Goal: Find contact information: Find contact information

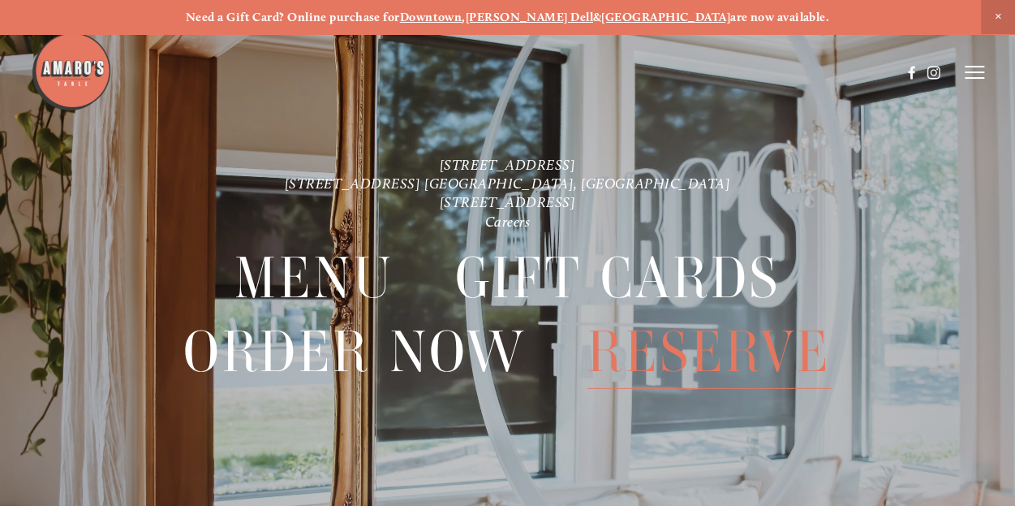
click at [787, 364] on span "Reserve" at bounding box center [710, 352] width 244 height 74
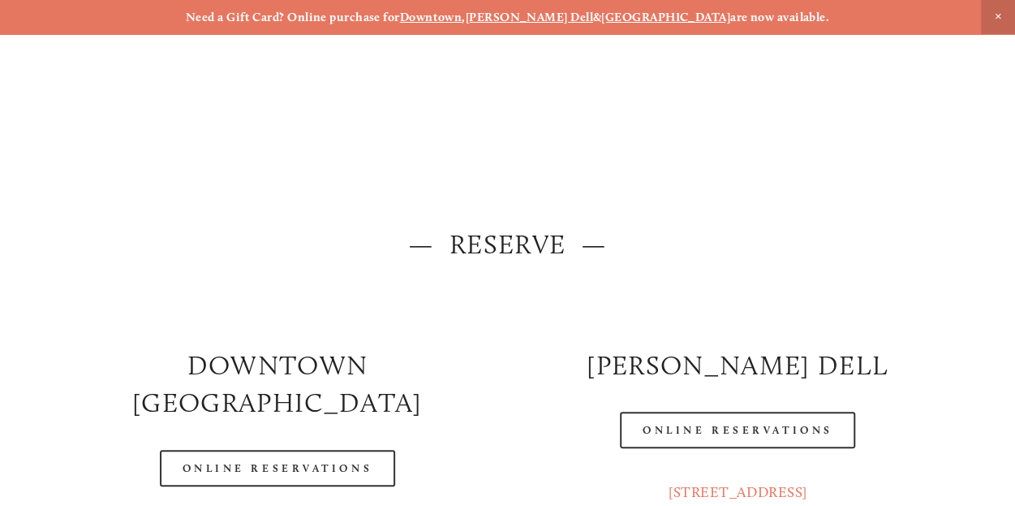
scroll to position [81, 0]
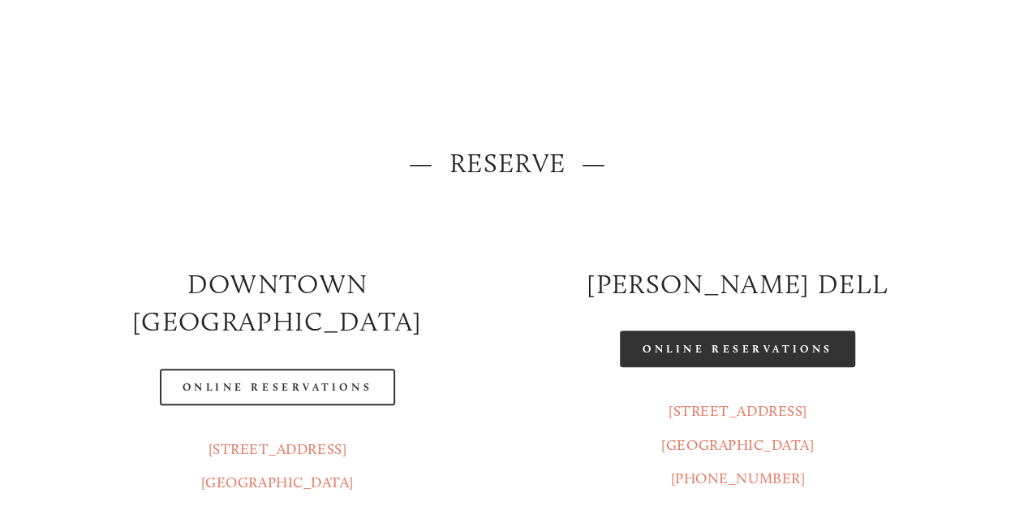
click at [718, 356] on link "Online Reservations" at bounding box center [737, 348] width 235 height 37
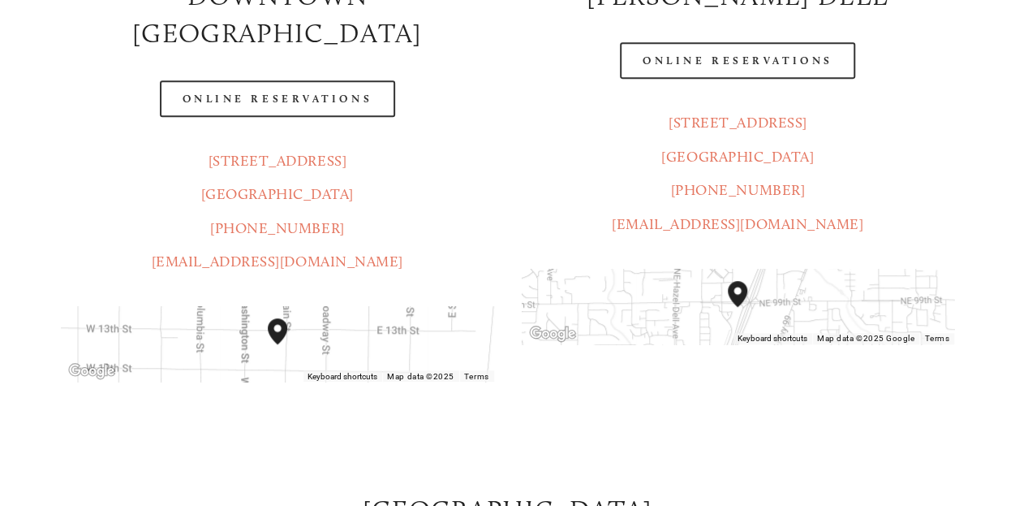
scroll to position [406, 0]
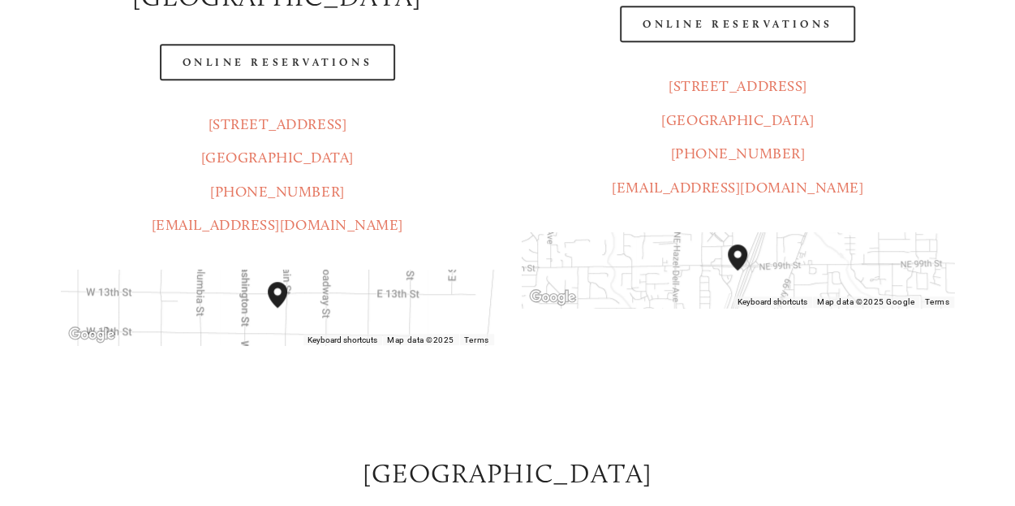
click at [88, 53] on img at bounding box center [71, 30] width 81 height 81
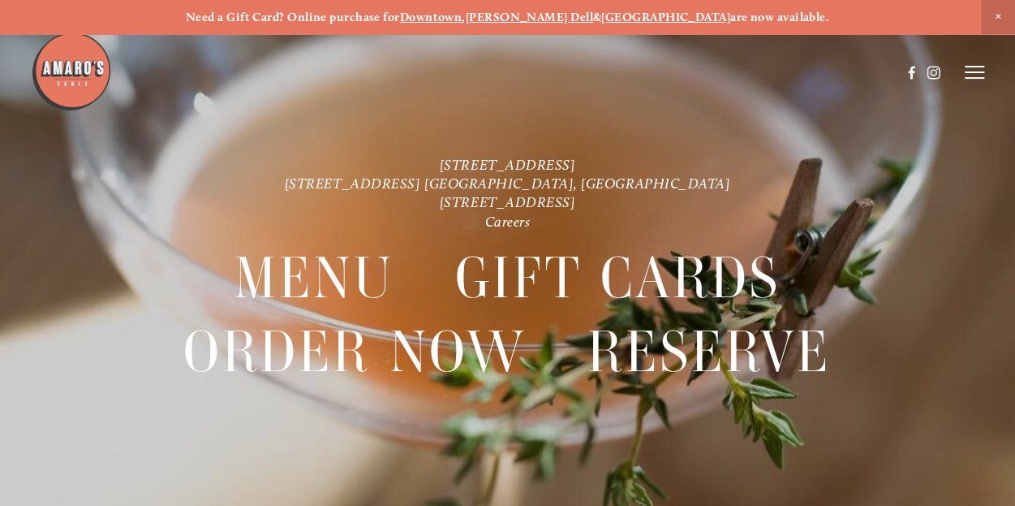
click at [972, 71] on icon at bounding box center [974, 72] width 19 height 15
click at [881, 69] on span "Reserve" at bounding box center [880, 72] width 37 height 14
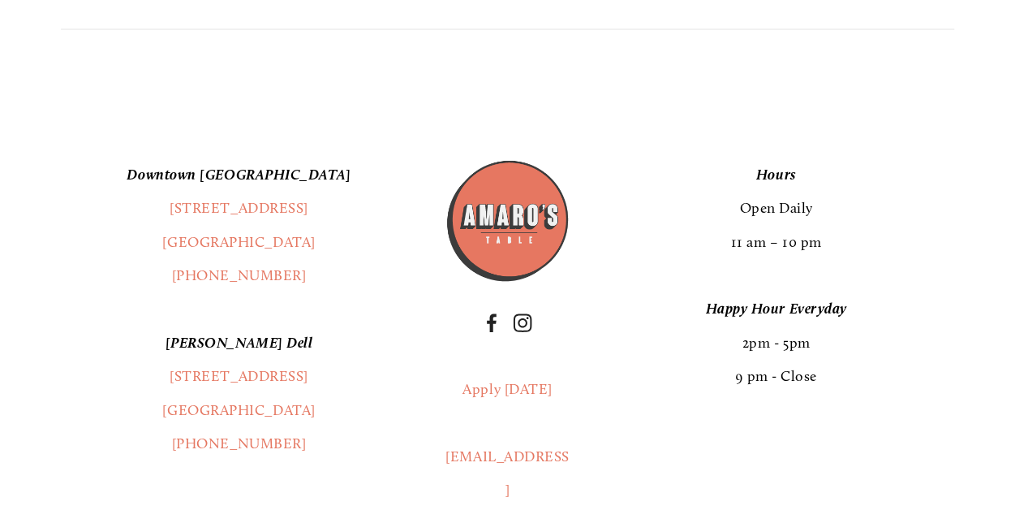
scroll to position [1786, 0]
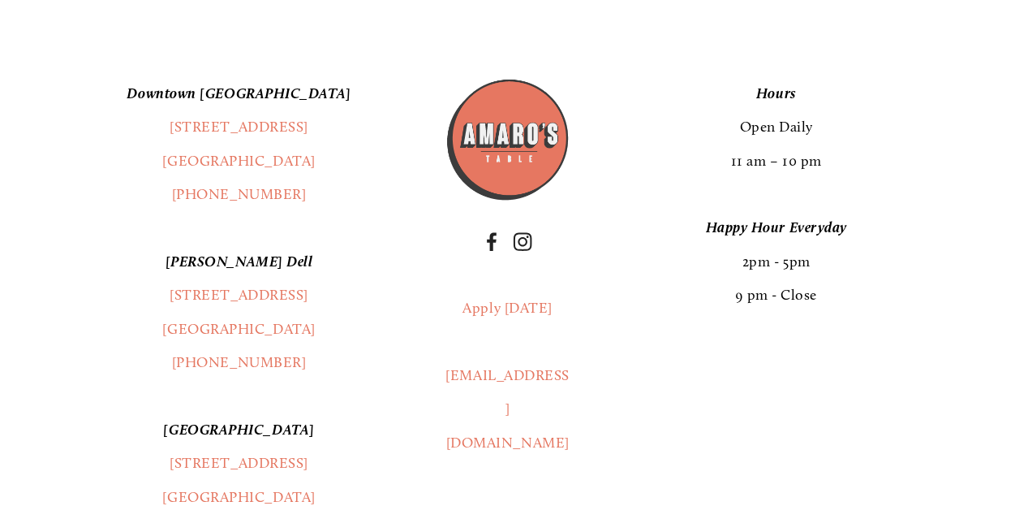
click at [508, 124] on img at bounding box center [508, 140] width 126 height 126
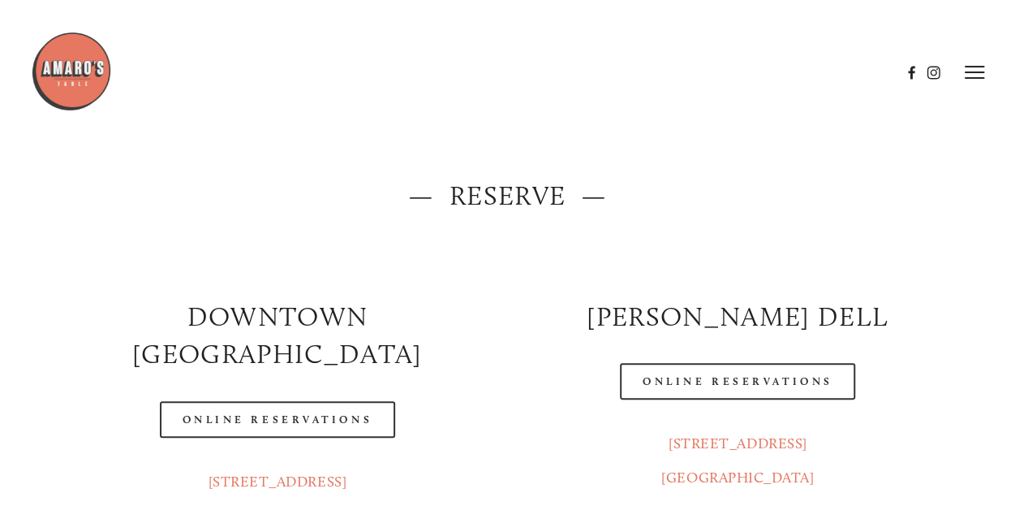
scroll to position [0, 0]
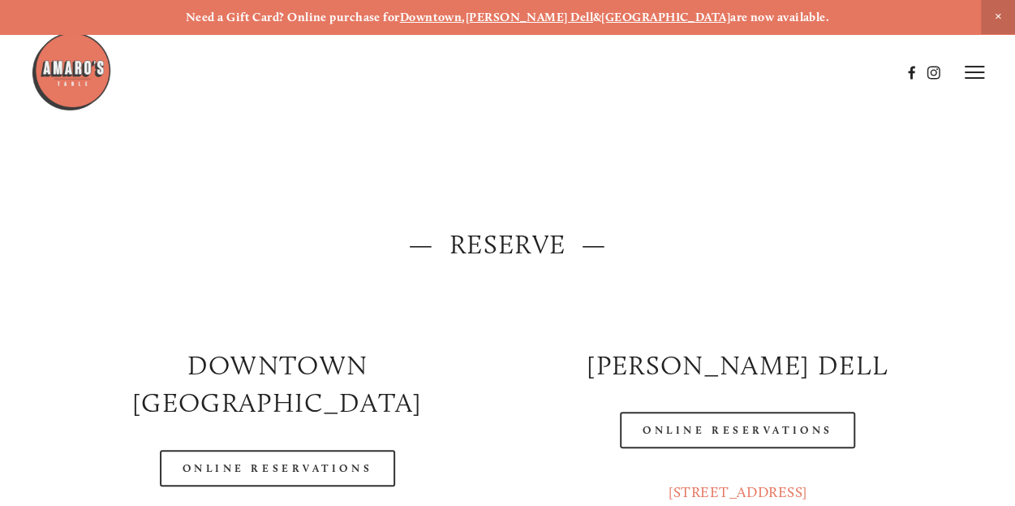
click at [88, 80] on img at bounding box center [71, 71] width 81 height 81
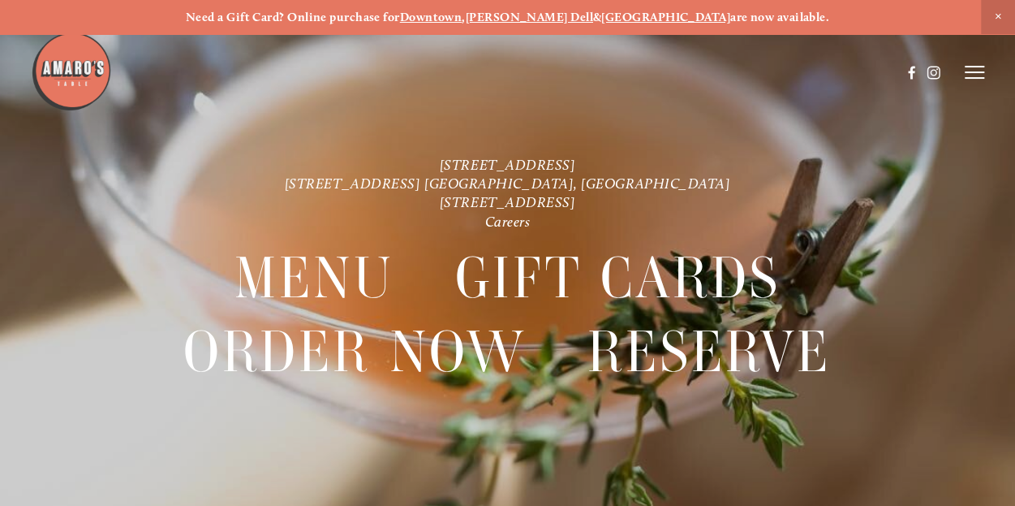
click at [979, 75] on icon at bounding box center [974, 72] width 19 height 15
click at [877, 75] on span "Reserve" at bounding box center [880, 72] width 37 height 14
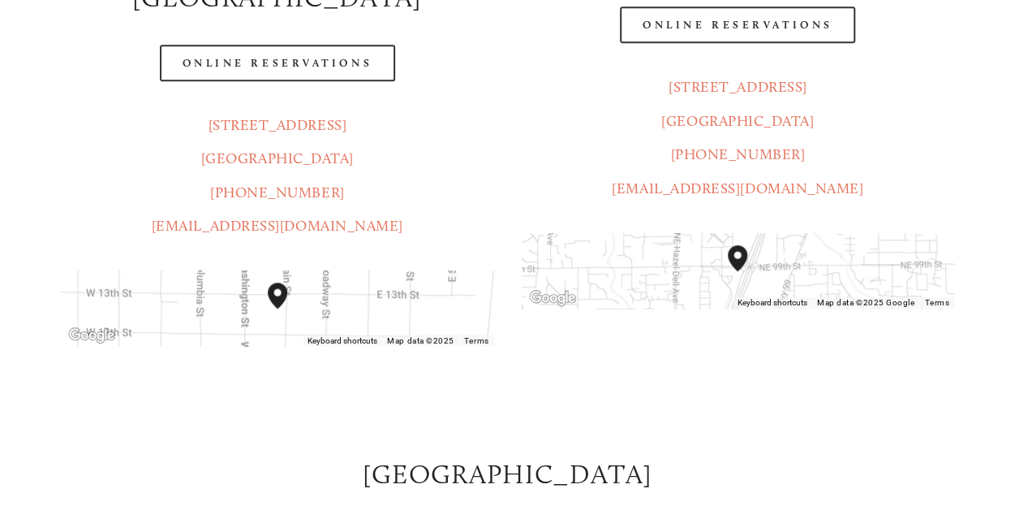
scroll to position [406, 0]
click at [753, 194] on link "[EMAIL_ADDRESS][DOMAIN_NAME]" at bounding box center [738, 188] width 252 height 18
click at [821, 212] on div "[STREET_ADDRESS] [GEOGRAPHIC_DATA] (360) 718-7046 [EMAIL_ADDRESS][DOMAIN_NAME]" at bounding box center [738, 137] width 460 height 162
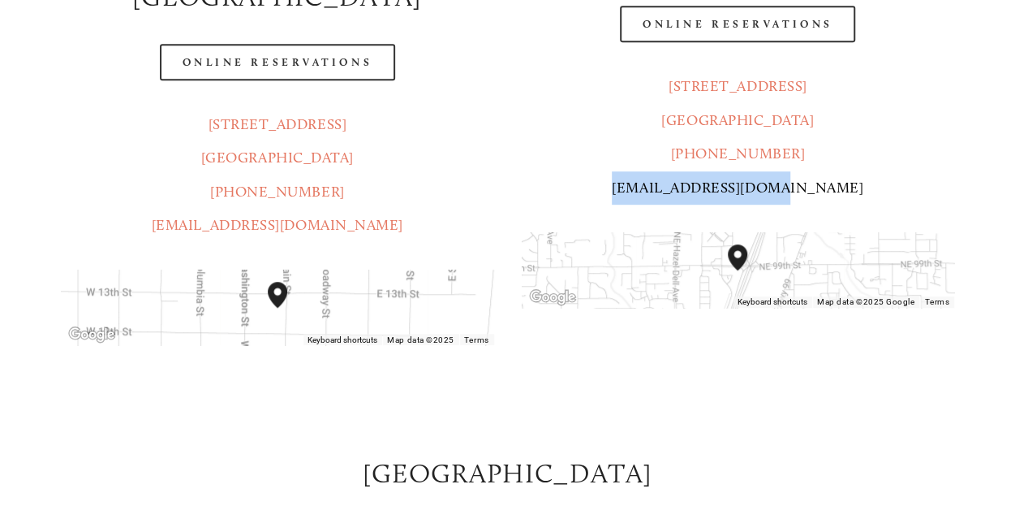
drag, startPoint x: 815, startPoint y: 191, endPoint x: 664, endPoint y: 192, distance: 151.0
click at [664, 192] on p "[STREET_ADDRESS] [GEOGRAPHIC_DATA] (360) 718-7046 [EMAIL_ADDRESS][DOMAIN_NAME]" at bounding box center [738, 137] width 433 height 135
copy link "[EMAIL_ADDRESS][DOMAIN_NAME]"
